Goal: Check status: Verify the current state of an ongoing process or item

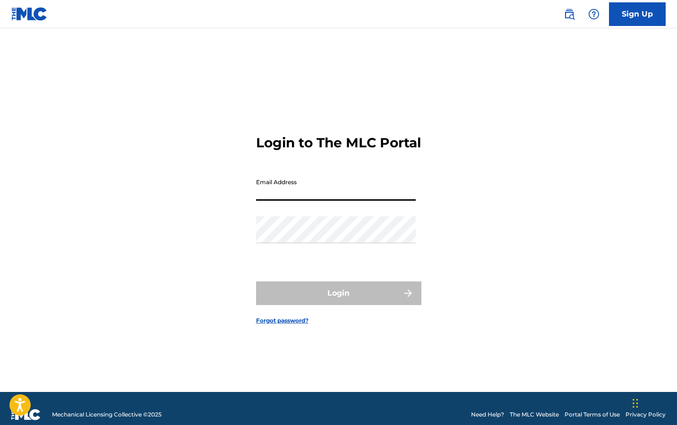
type input "[EMAIL_ADDRESS][DOMAIN_NAME]"
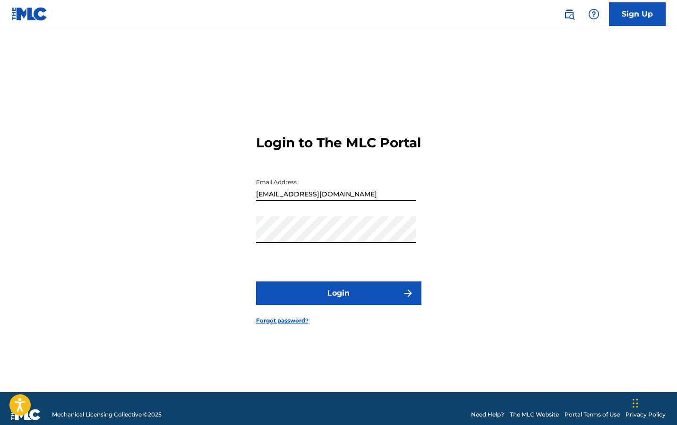
click at [256, 282] on button "Login" at bounding box center [338, 294] width 165 height 24
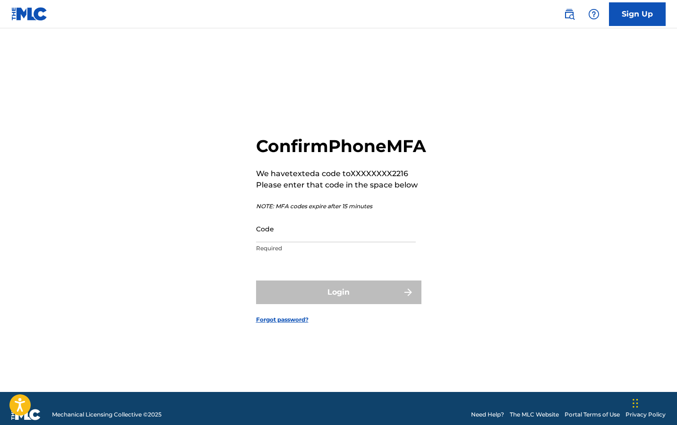
click at [276, 238] on input "Code" at bounding box center [336, 228] width 160 height 27
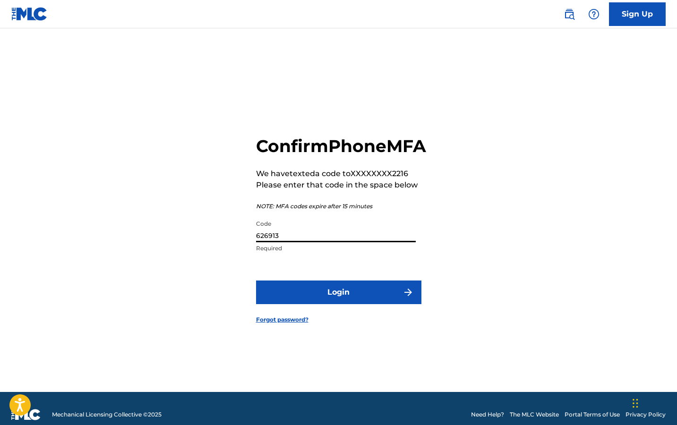
type input "626913"
click at [256, 281] on button "Login" at bounding box center [338, 293] width 165 height 24
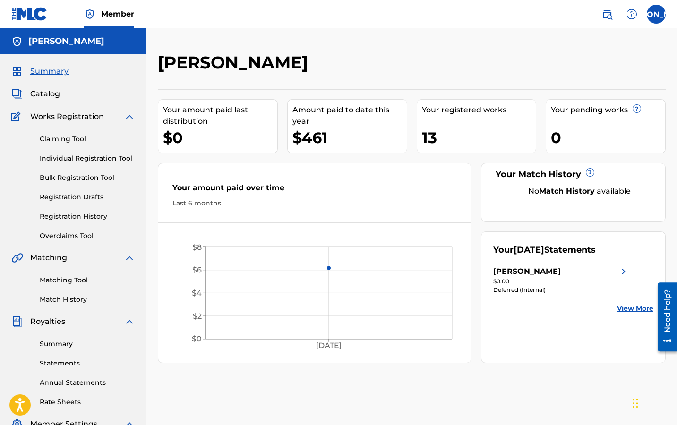
click at [71, 137] on link "Claiming Tool" at bounding box center [87, 139] width 95 height 10
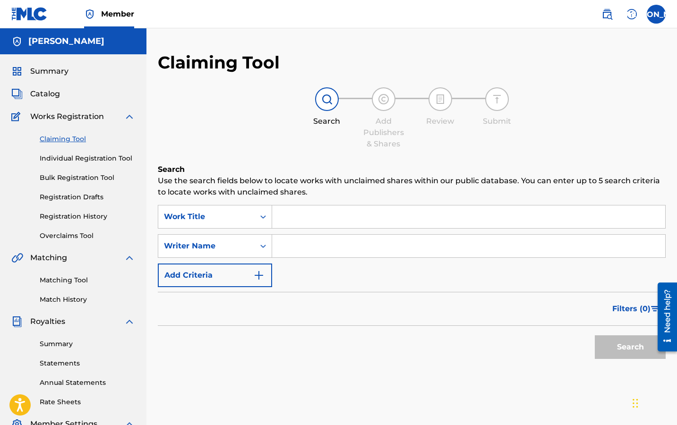
click at [318, 219] on input "Search Form" at bounding box center [468, 216] width 393 height 23
click at [40, 96] on span "Catalog" at bounding box center [45, 93] width 30 height 11
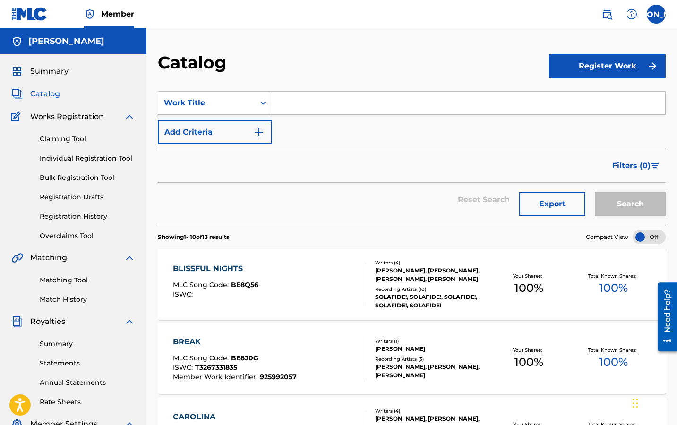
click at [59, 137] on link "Claiming Tool" at bounding box center [87, 139] width 95 height 10
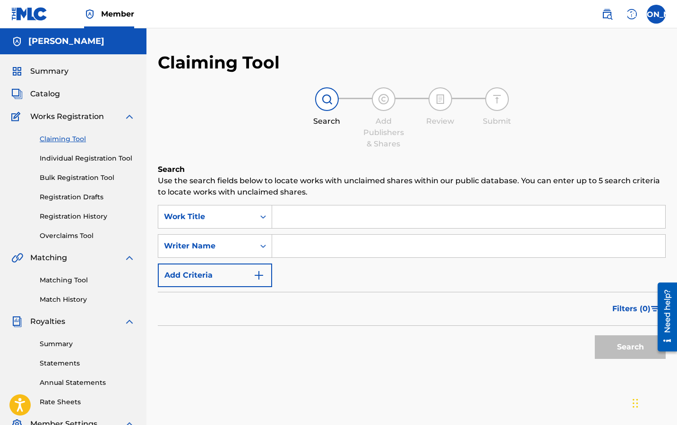
click at [50, 71] on span "Summary" at bounding box center [49, 71] width 38 height 11
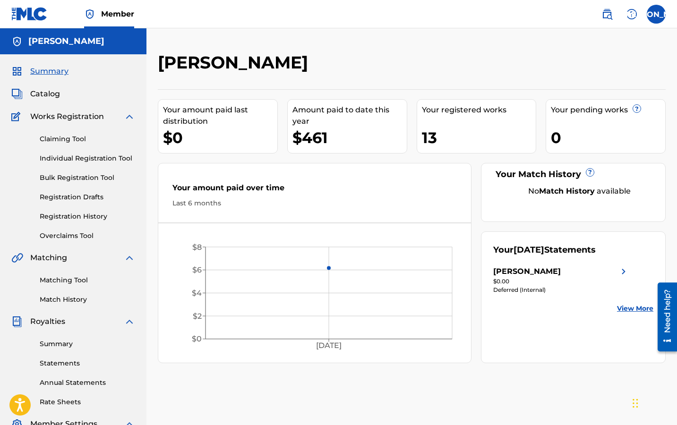
click at [64, 200] on link "Registration Drafts" at bounding box center [87, 197] width 95 height 10
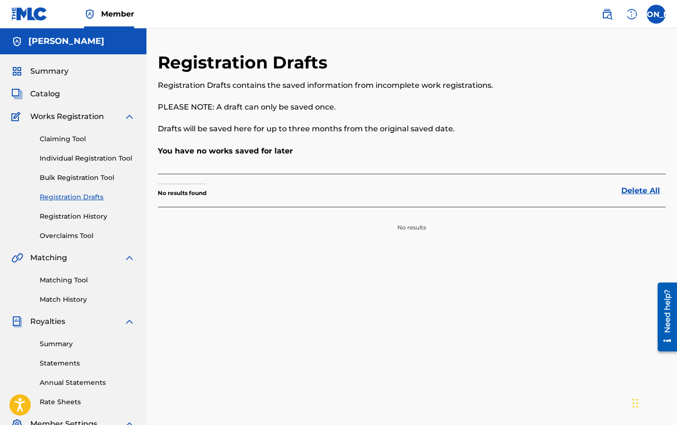
click at [73, 175] on link "Bulk Registration Tool" at bounding box center [87, 178] width 95 height 10
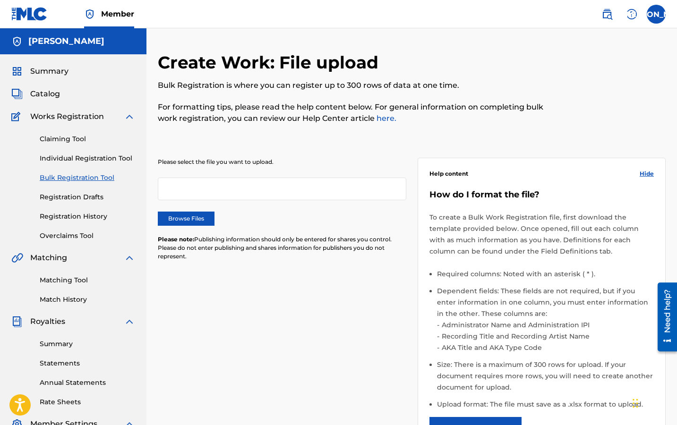
click at [67, 216] on link "Registration History" at bounding box center [87, 217] width 95 height 10
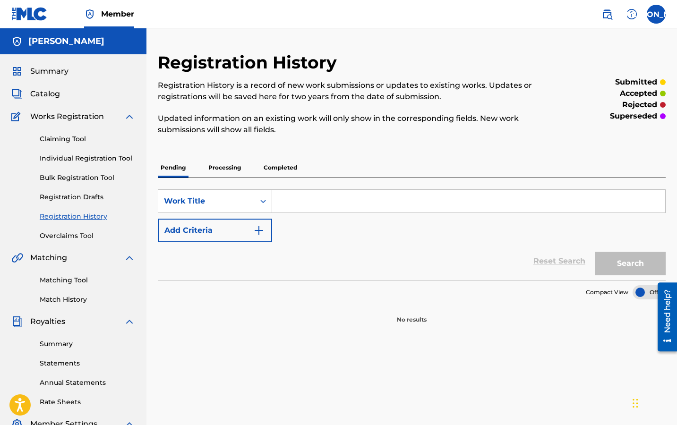
click at [226, 173] on p "Processing" at bounding box center [224, 168] width 38 height 20
click at [293, 167] on p "Completed" at bounding box center [280, 168] width 39 height 20
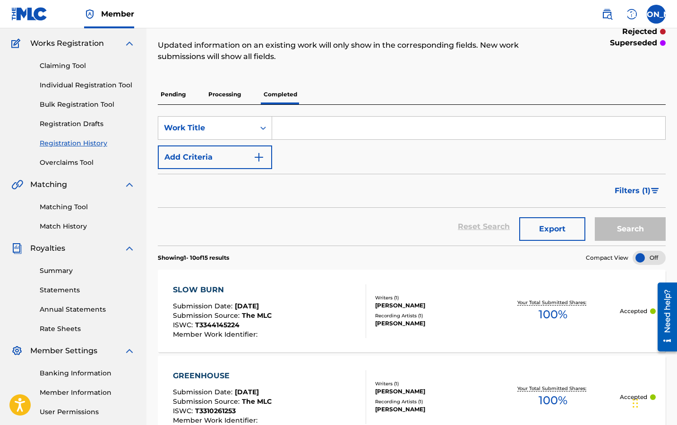
scroll to position [220, 0]
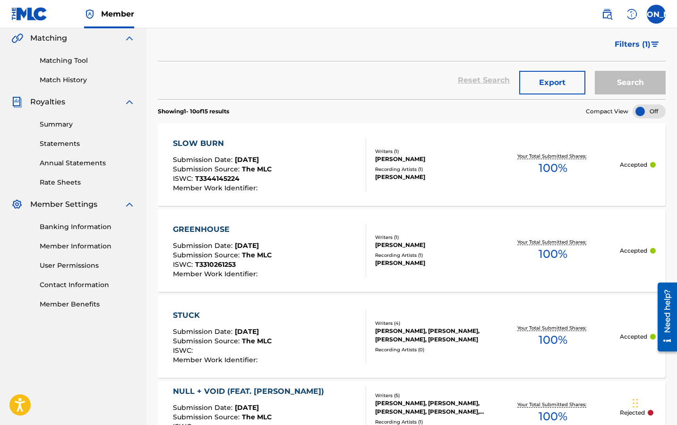
click at [186, 143] on div "SLOW BURN" at bounding box center [222, 143] width 99 height 11
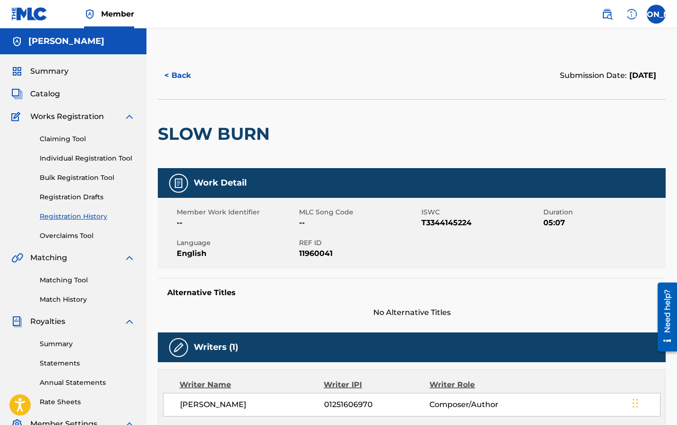
click at [64, 140] on link "Claiming Tool" at bounding box center [87, 139] width 95 height 10
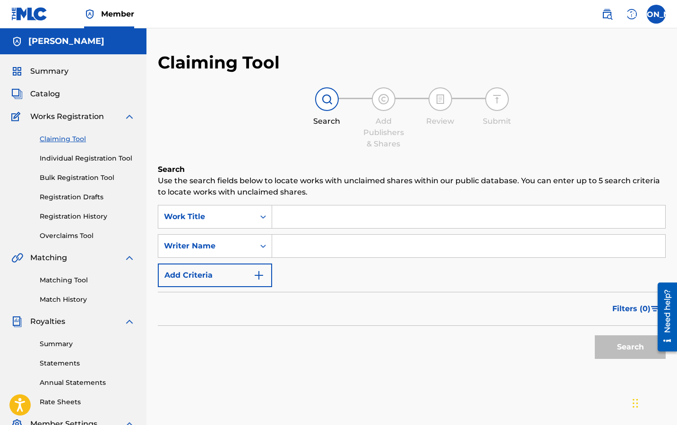
click at [387, 229] on div "SearchWithCriteriad39365f0-6bc2-432d-ab8a-0c7f3666dd33 Work Title SearchWithCri…" at bounding box center [412, 246] width 508 height 82
click at [375, 213] on input "Search Form" at bounding box center [468, 216] width 393 height 23
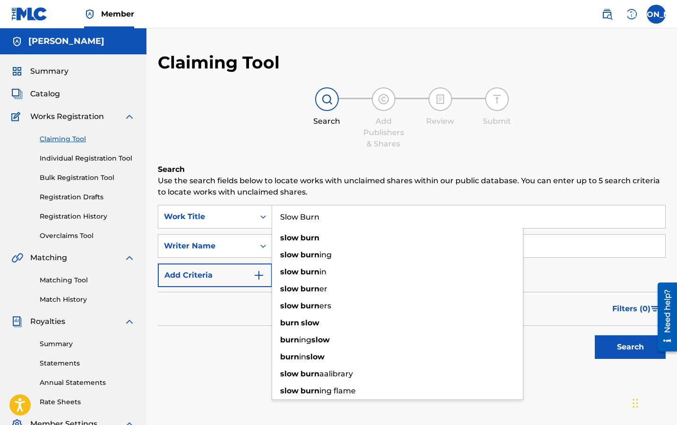
type input "Slow Burn"
click at [229, 341] on div "Search" at bounding box center [412, 345] width 508 height 38
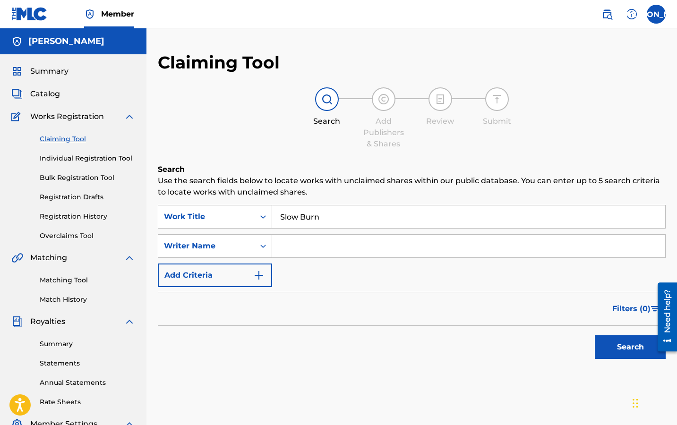
click at [301, 242] on input "Search Form" at bounding box center [468, 246] width 393 height 23
type input "[PERSON_NAME]"
click at [595, 335] on button "Search" at bounding box center [630, 347] width 71 height 24
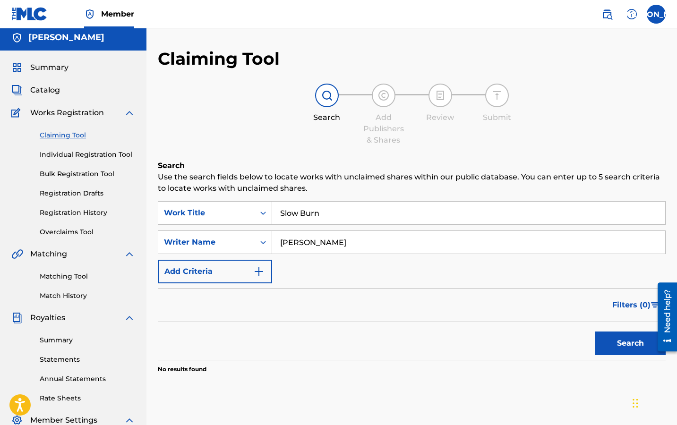
scroll to position [4, 0]
click at [78, 135] on link "Claiming Tool" at bounding box center [87, 135] width 95 height 10
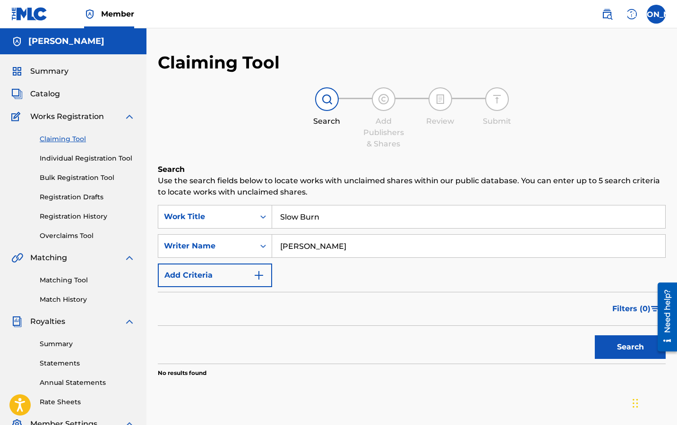
click at [43, 97] on span "Catalog" at bounding box center [45, 93] width 30 height 11
